Goal: Task Accomplishment & Management: Complete application form

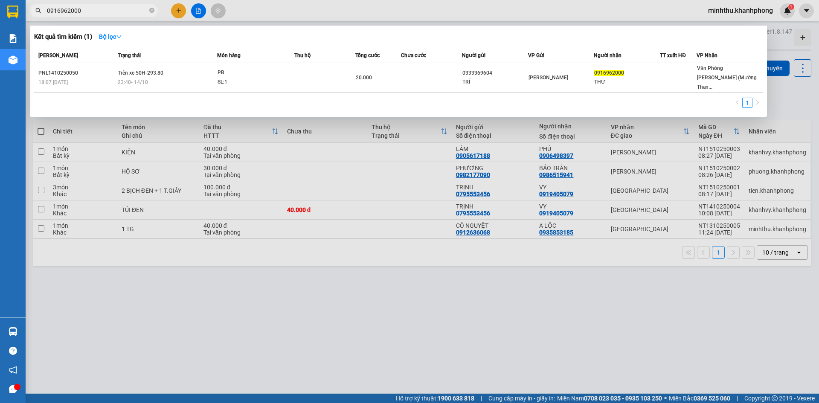
click at [171, 9] on div at bounding box center [409, 201] width 819 height 403
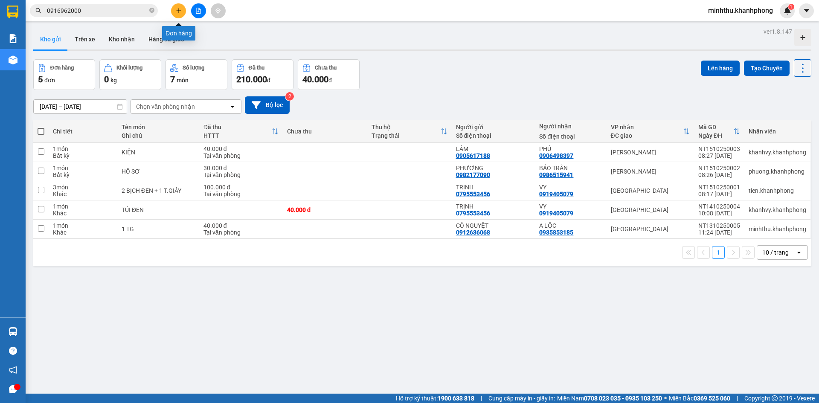
click at [177, 13] on icon "plus" at bounding box center [179, 11] width 6 height 6
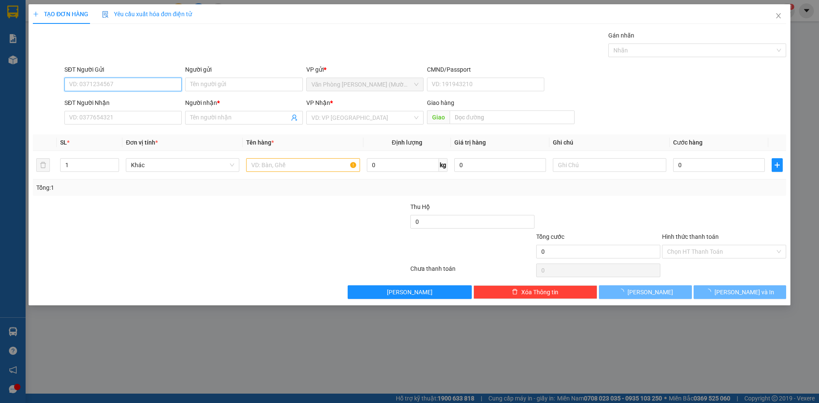
click at [96, 83] on input "SĐT Người Gửi" at bounding box center [122, 85] width 117 height 14
drag, startPoint x: 49, startPoint y: 169, endPoint x: 88, endPoint y: 86, distance: 91.9
click at [88, 86] on input "090" at bounding box center [122, 85] width 117 height 14
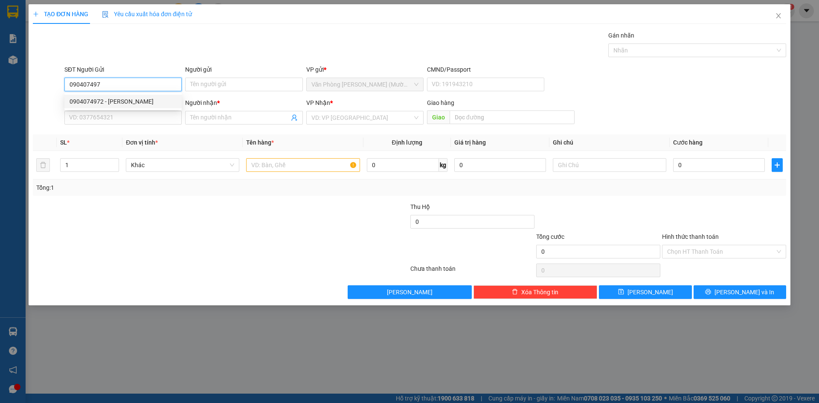
click at [141, 102] on div "0904074972 - [PERSON_NAME]" at bounding box center [122, 101] width 107 height 9
type input "0904074972"
type input "CHÚ HƯNG"
type input "0904074972"
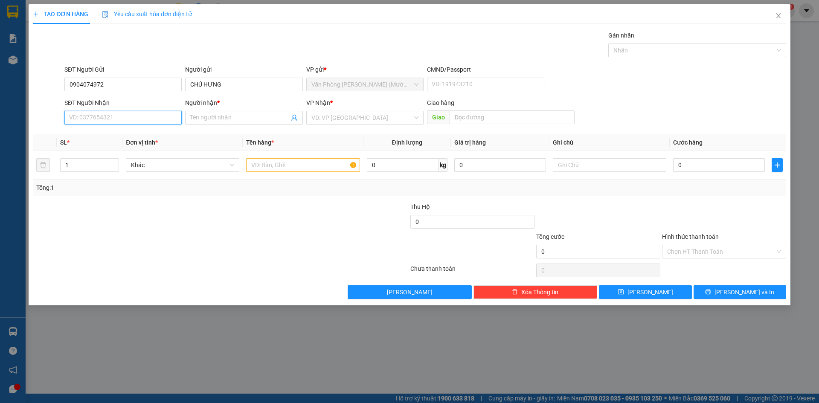
click at [133, 119] on input "SĐT Người Nhận" at bounding box center [122, 118] width 117 height 14
type input "0768994519"
click at [120, 135] on div "0768994519 - THOA" at bounding box center [122, 134] width 107 height 9
type input "THOA"
type input "0768994519"
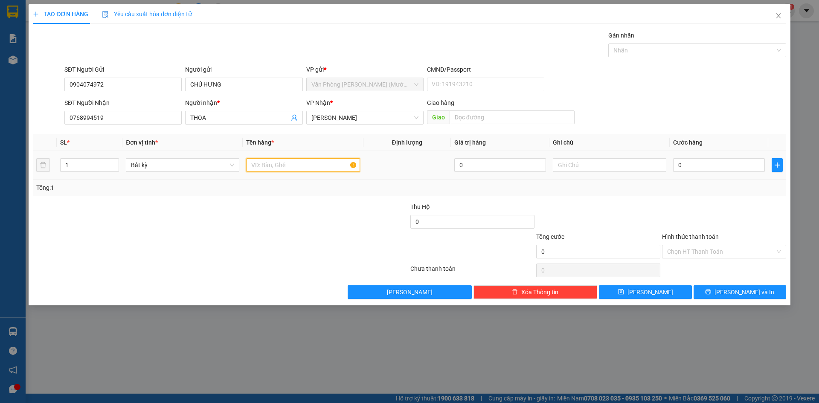
click at [280, 164] on input "text" at bounding box center [302, 165] width 113 height 14
type input "1 TX"
click at [697, 167] on input "0" at bounding box center [719, 165] width 92 height 14
type input "5"
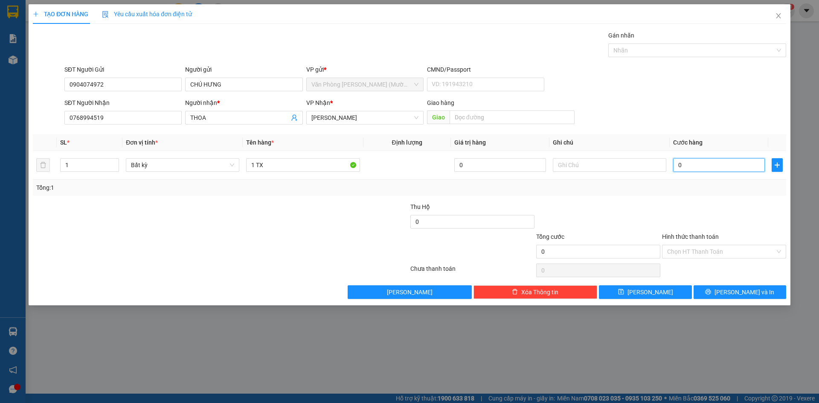
type input "5"
type input "50"
type input "5"
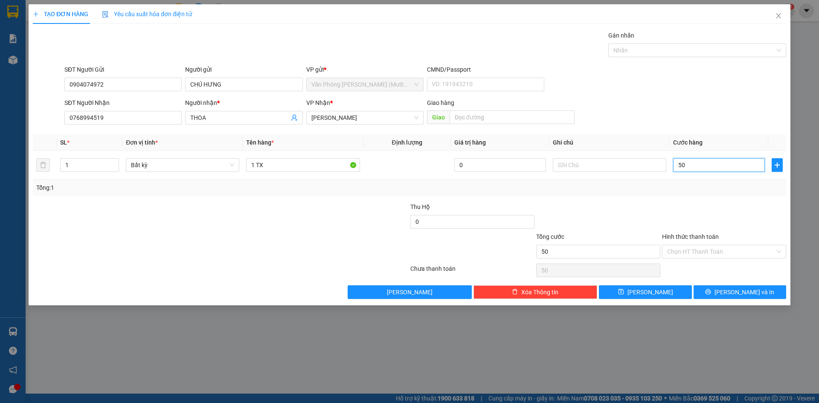
type input "5"
type input "0"
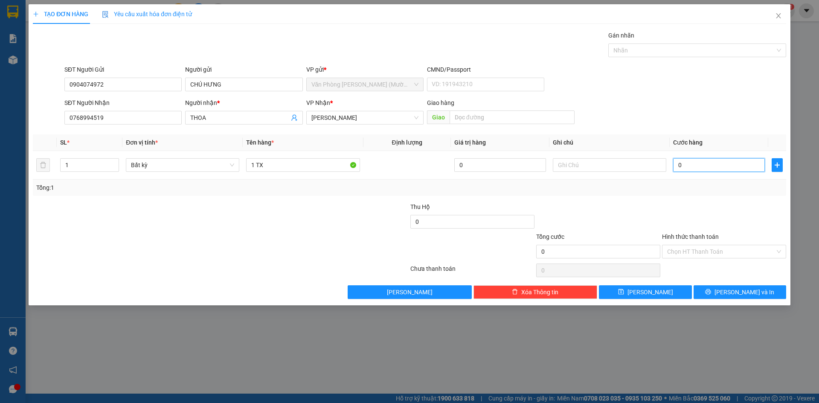
type input "04"
type input "4"
type input "040"
type input "40"
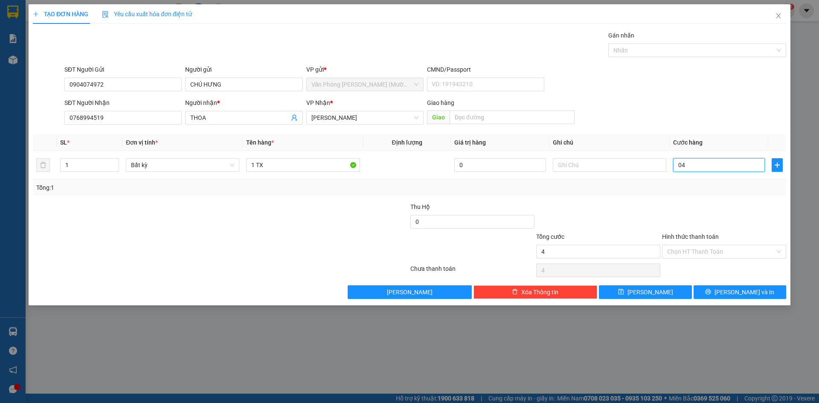
type input "40"
type input "04"
type input "4"
type input "0"
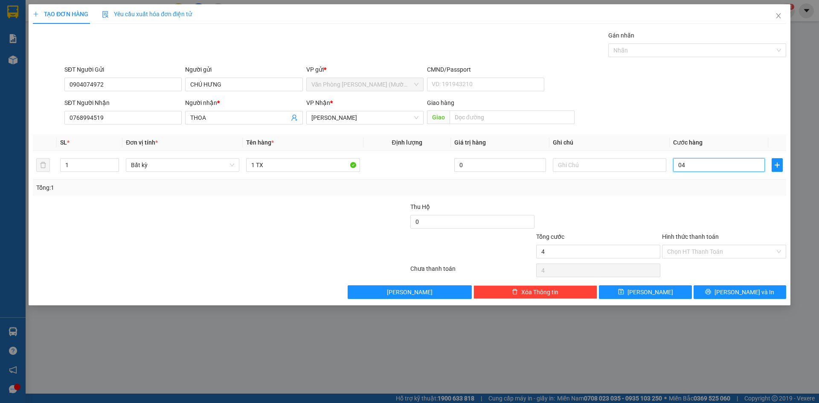
type input "0"
type input "40"
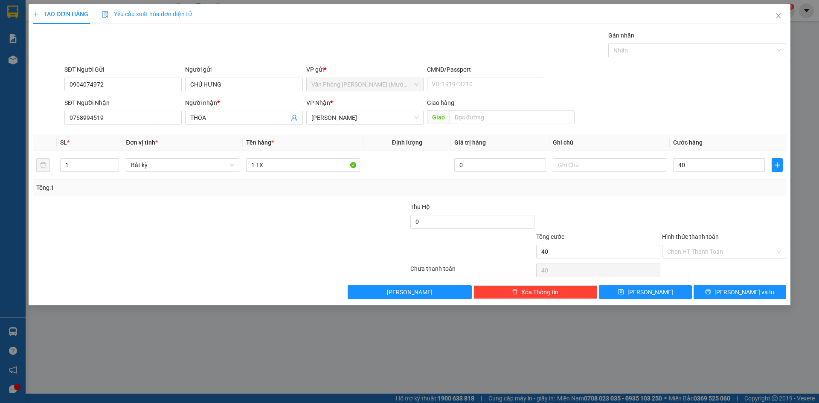
type input "40.000"
click at [608, 211] on div at bounding box center [598, 217] width 126 height 30
click at [705, 251] on input "Hình thức thanh toán" at bounding box center [721, 251] width 108 height 13
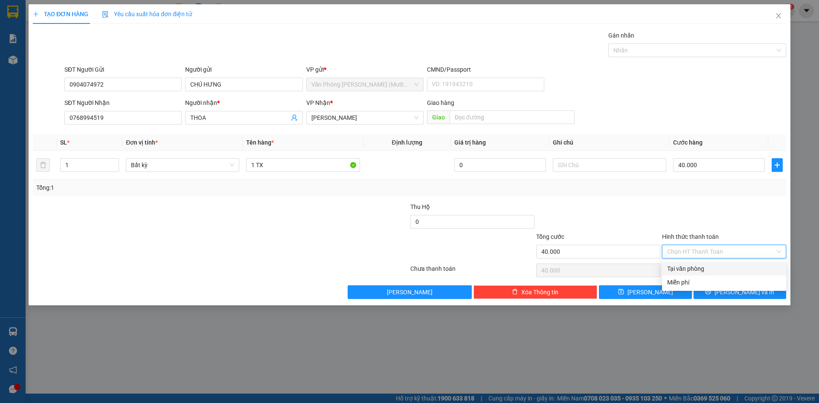
click at [705, 262] on div "Tại văn phòng" at bounding box center [724, 269] width 124 height 14
type input "0"
click at [732, 288] on button "[PERSON_NAME] và In" at bounding box center [739, 292] width 93 height 14
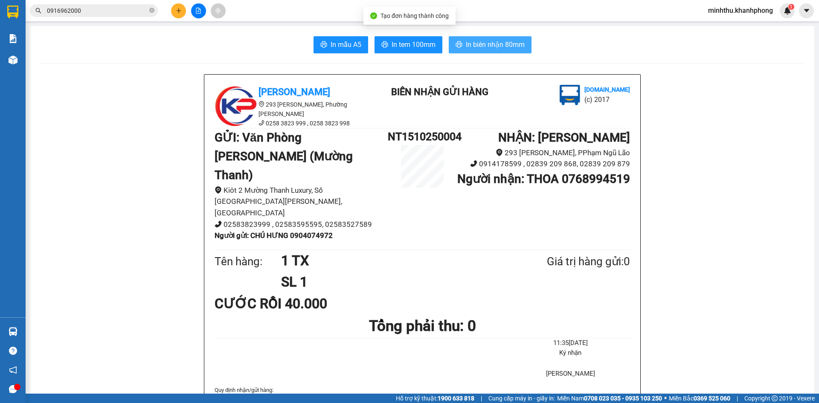
click at [501, 51] on button "In biên nhận 80mm" at bounding box center [489, 44] width 83 height 17
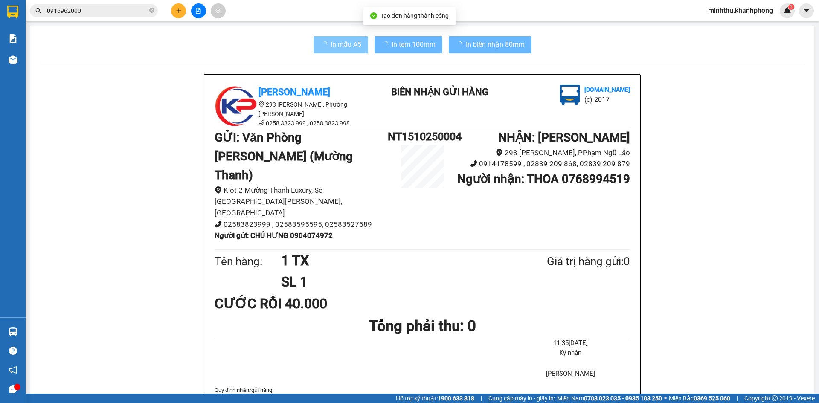
click at [336, 40] on span "In mẫu A5" at bounding box center [345, 44] width 31 height 11
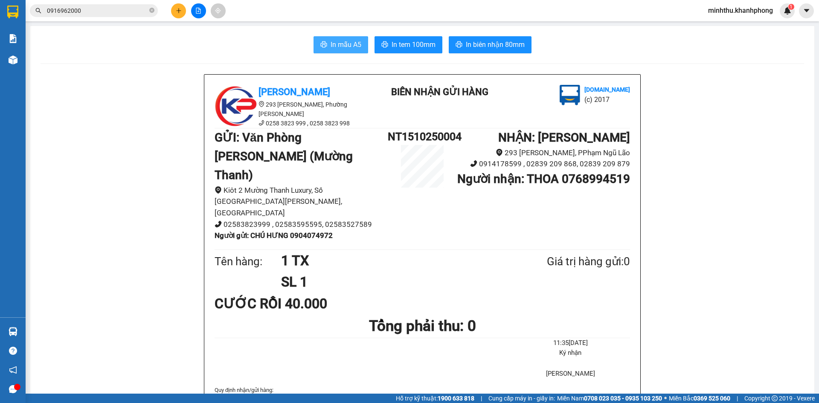
click at [345, 44] on span "In mẫu A5" at bounding box center [345, 44] width 31 height 11
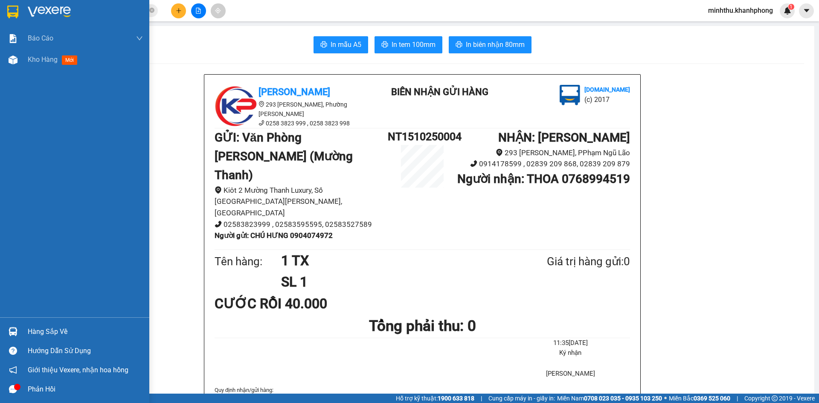
click at [29, 73] on div "Báo cáo Báo cáo dòng tiền (nhân viên) Doanh số tạo đơn theo VP gửi (nhân viên) …" at bounding box center [74, 172] width 149 height 289
click at [43, 69] on div "Kho hàng mới" at bounding box center [85, 59] width 115 height 21
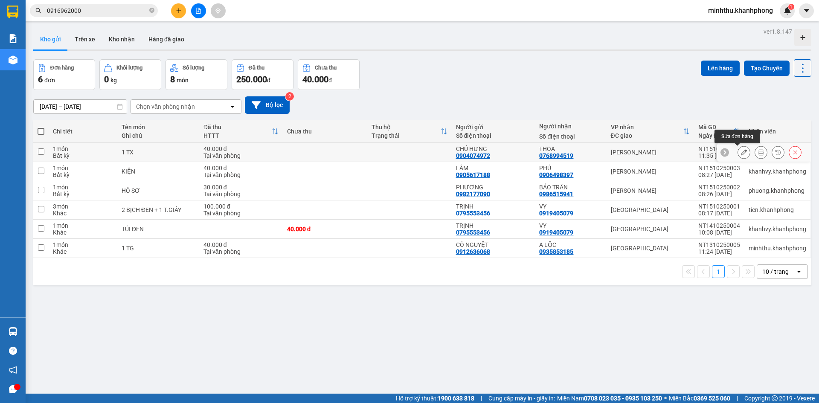
click at [741, 152] on icon at bounding box center [744, 152] width 6 height 6
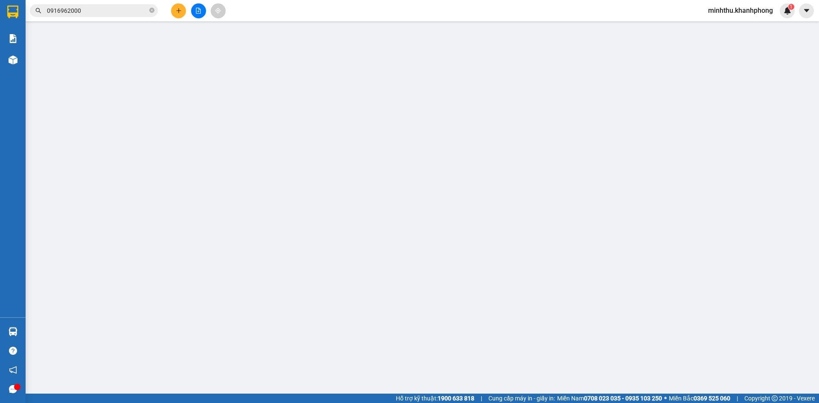
type input "0904074972"
type input "0768994519"
type input "40.000"
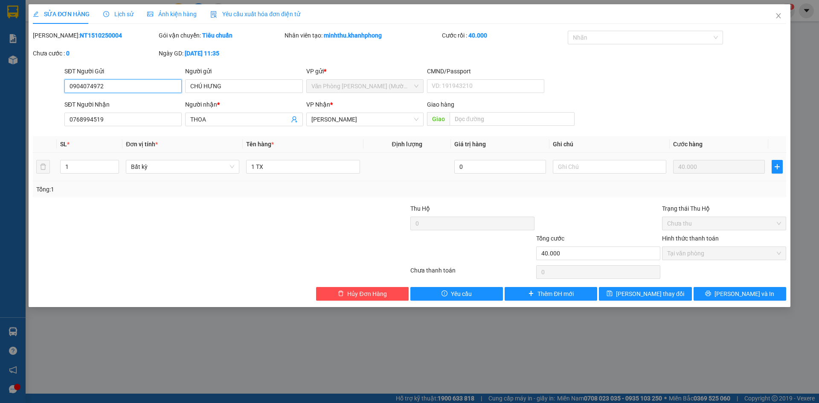
click at [81, 89] on input "0904074972" at bounding box center [122, 86] width 117 height 14
click at [92, 89] on input "0907074972" at bounding box center [122, 86] width 117 height 14
click at [114, 84] on input "0907407497972" at bounding box center [122, 86] width 117 height 14
type input "0907407497"
click at [654, 294] on span "[PERSON_NAME] thay đổi" at bounding box center [650, 293] width 68 height 9
